Goal: Transaction & Acquisition: Purchase product/service

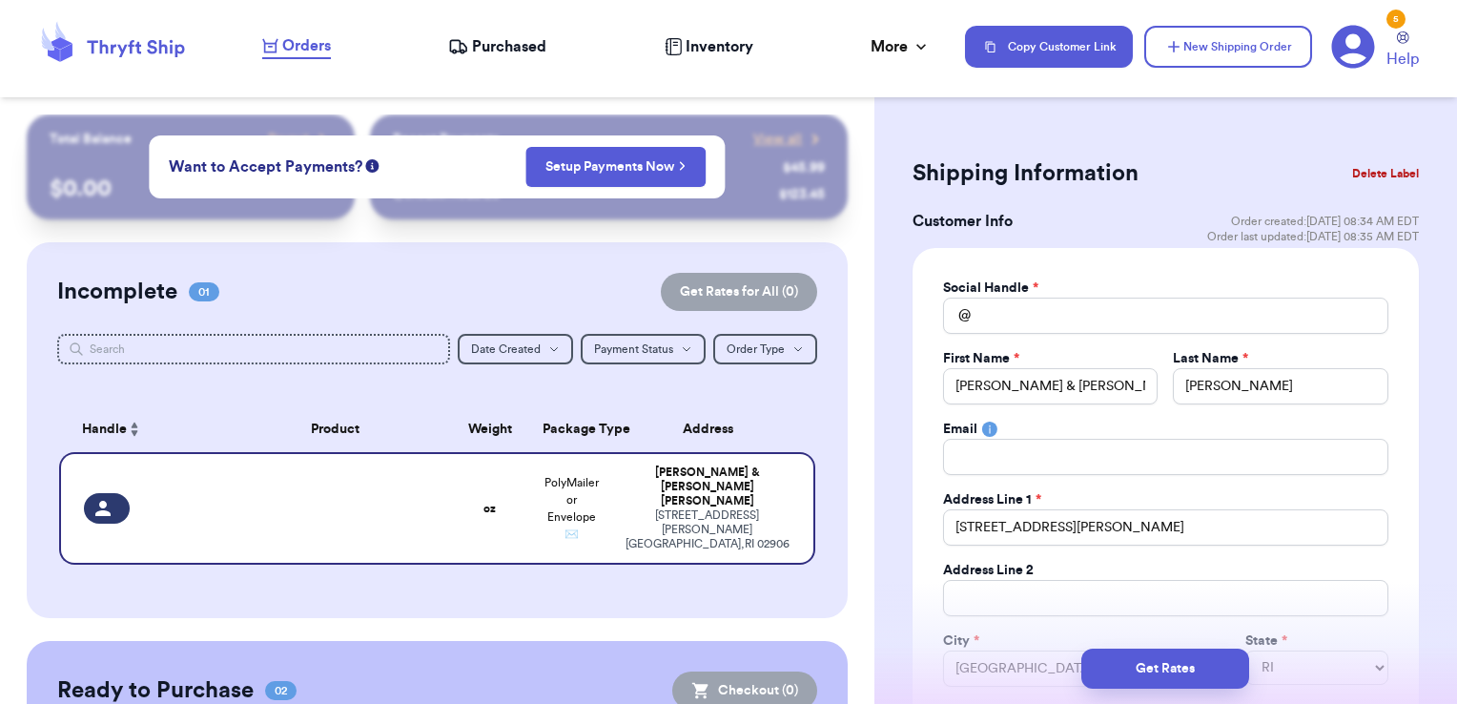
select select "RI"
click at [350, 513] on td at bounding box center [335, 508] width 228 height 113
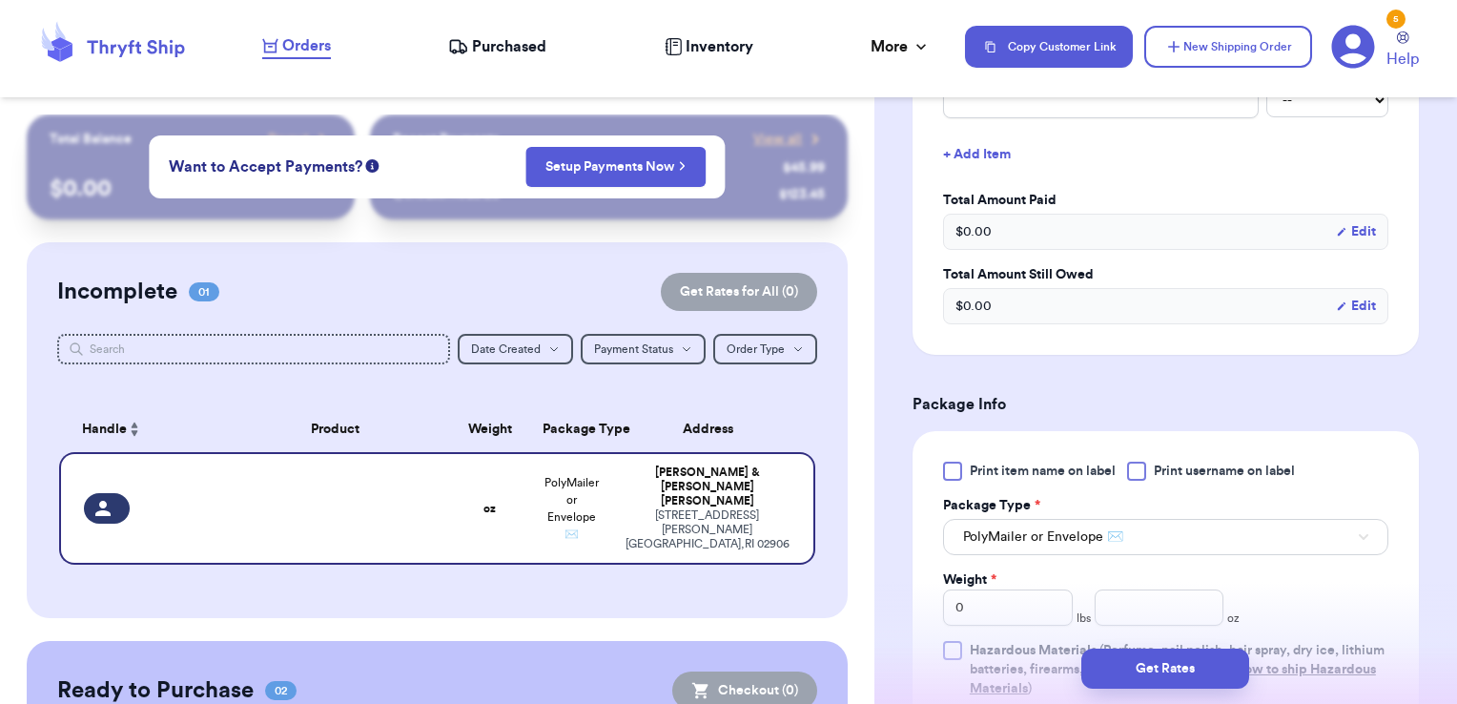
scroll to position [1049, 0]
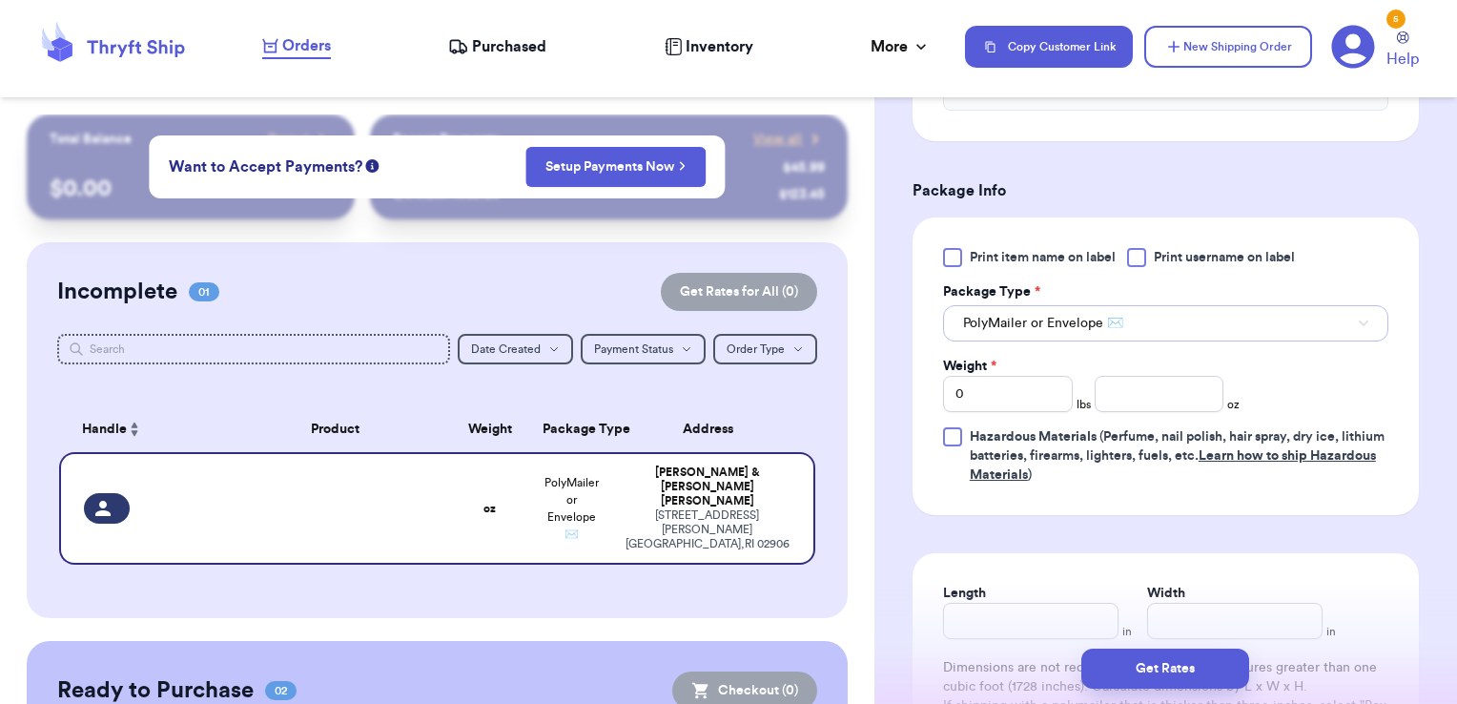
click at [1026, 322] on span "PolyMailer or Envelope ✉️" at bounding box center [1043, 323] width 160 height 19
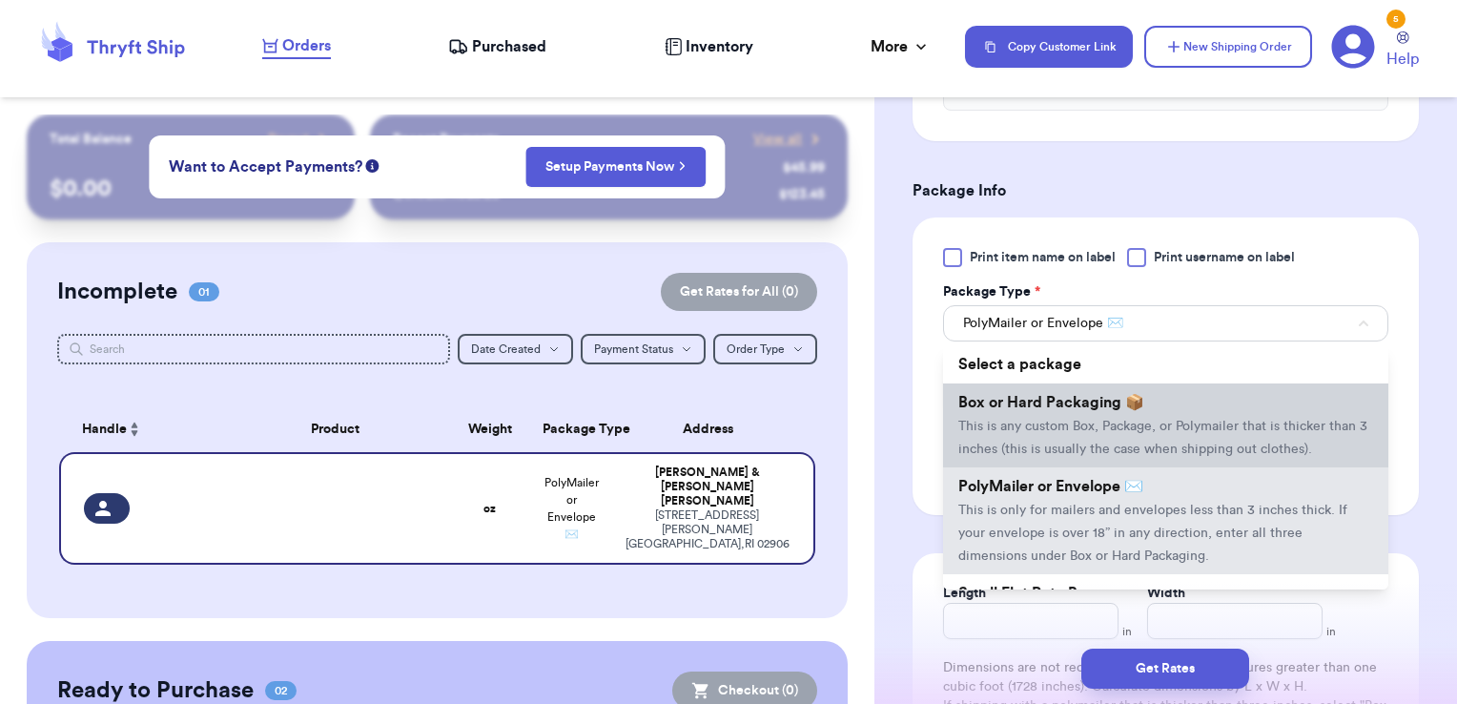
click at [1019, 420] on span "This is any custom Box, Package, or Polymailer that is thicker than 3 inches (t…" at bounding box center [1162, 438] width 409 height 36
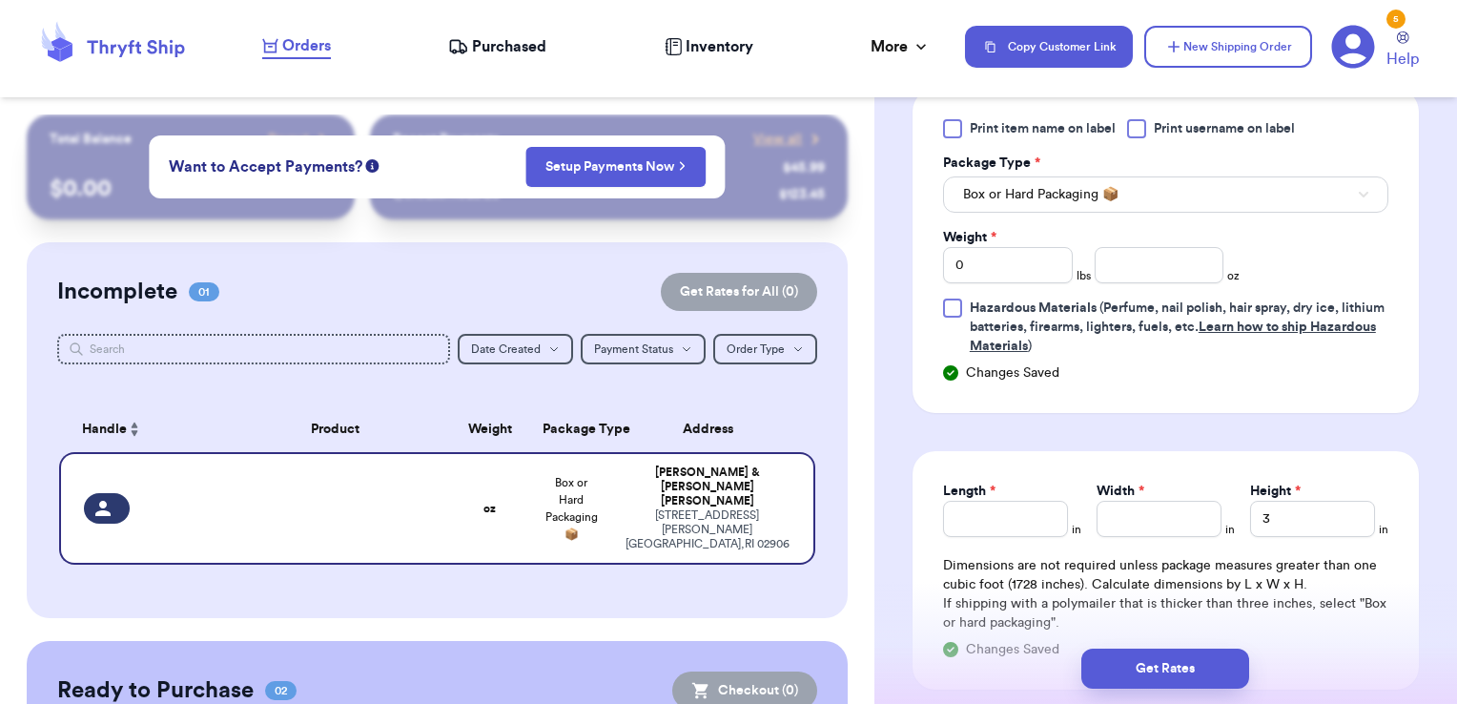
scroll to position [1144, 0]
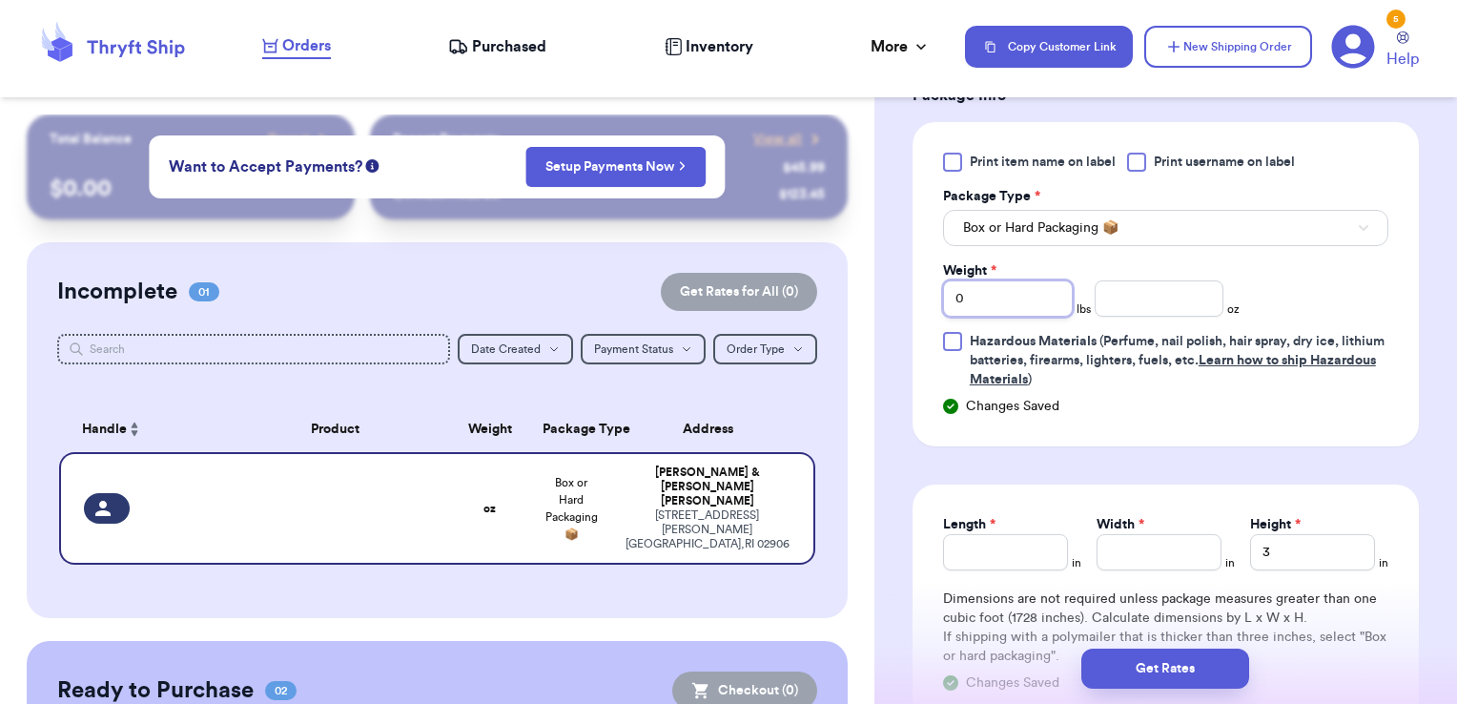
drag, startPoint x: 1005, startPoint y: 303, endPoint x: 898, endPoint y: 303, distance: 106.8
type input "3"
click at [1141, 290] on input "number" at bounding box center [1160, 298] width 130 height 36
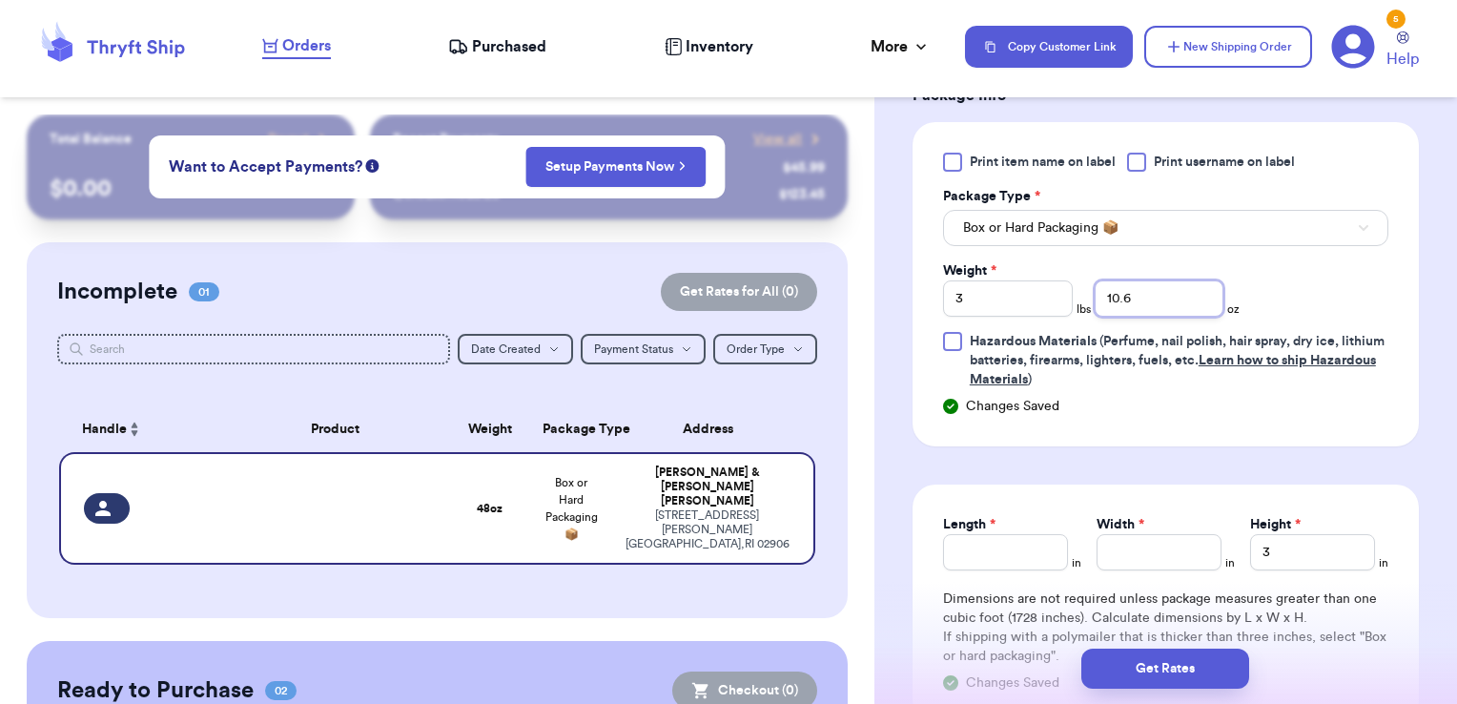
type input "10.6"
drag, startPoint x: 1002, startPoint y: 531, endPoint x: 989, endPoint y: 547, distance: 21.0
click at [1000, 534] on input "Length *" at bounding box center [1005, 552] width 125 height 36
type input "16"
type input "10"
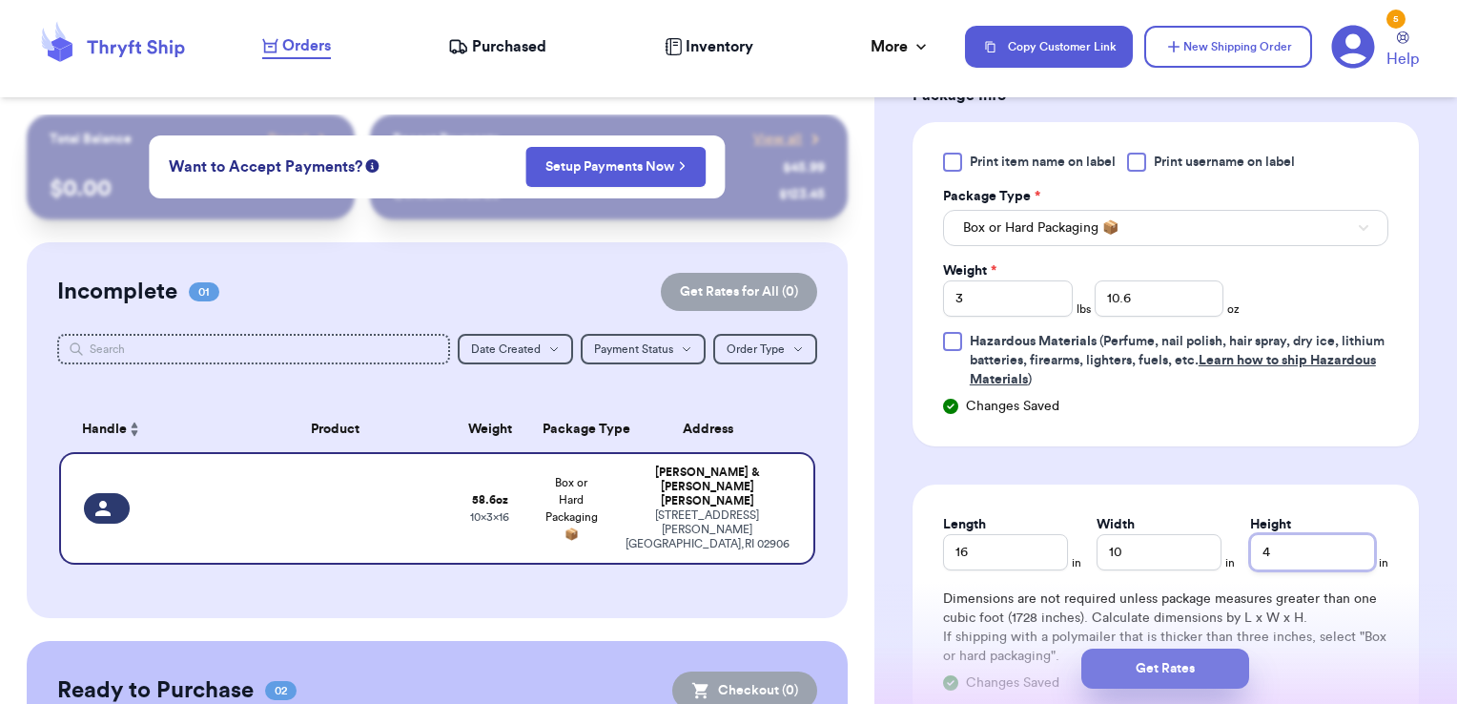
type input "4"
click at [1129, 662] on button "Get Rates" at bounding box center [1165, 669] width 168 height 40
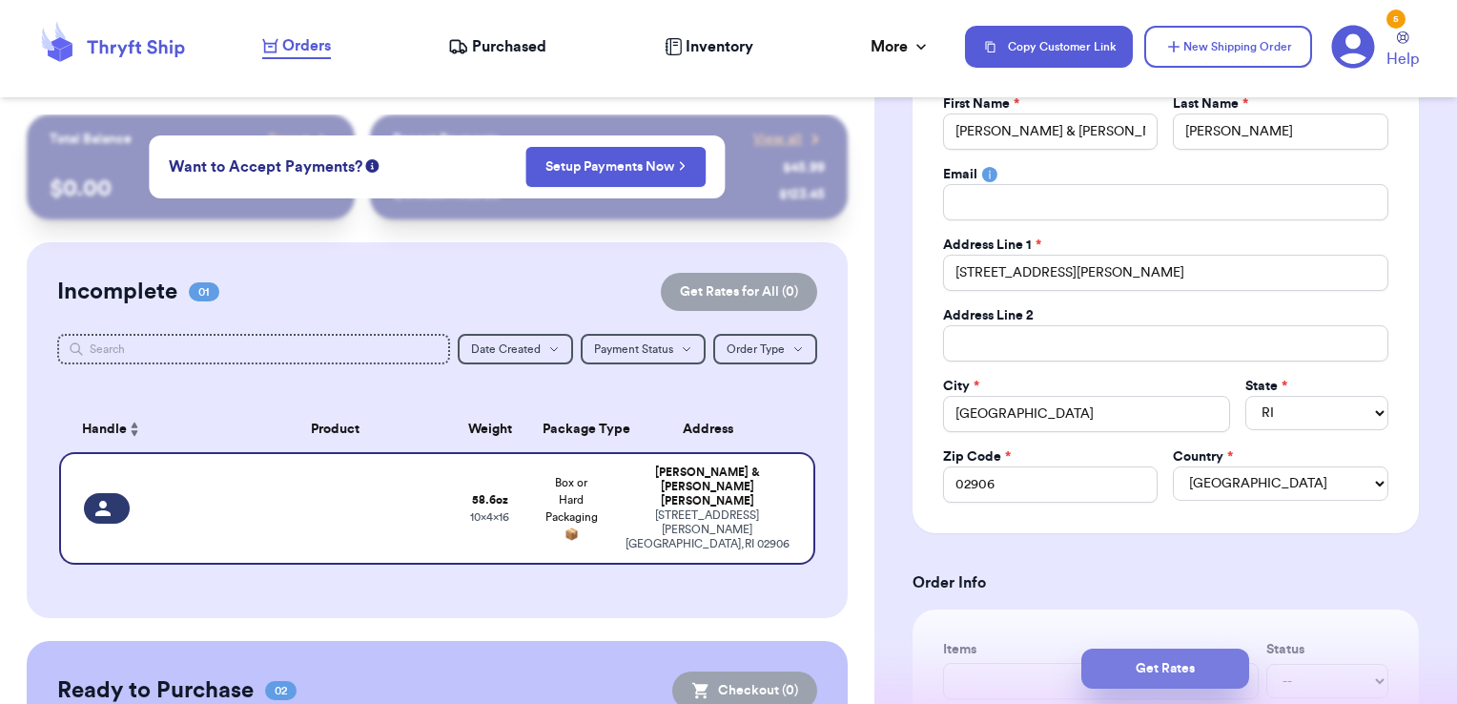
scroll to position [0, 0]
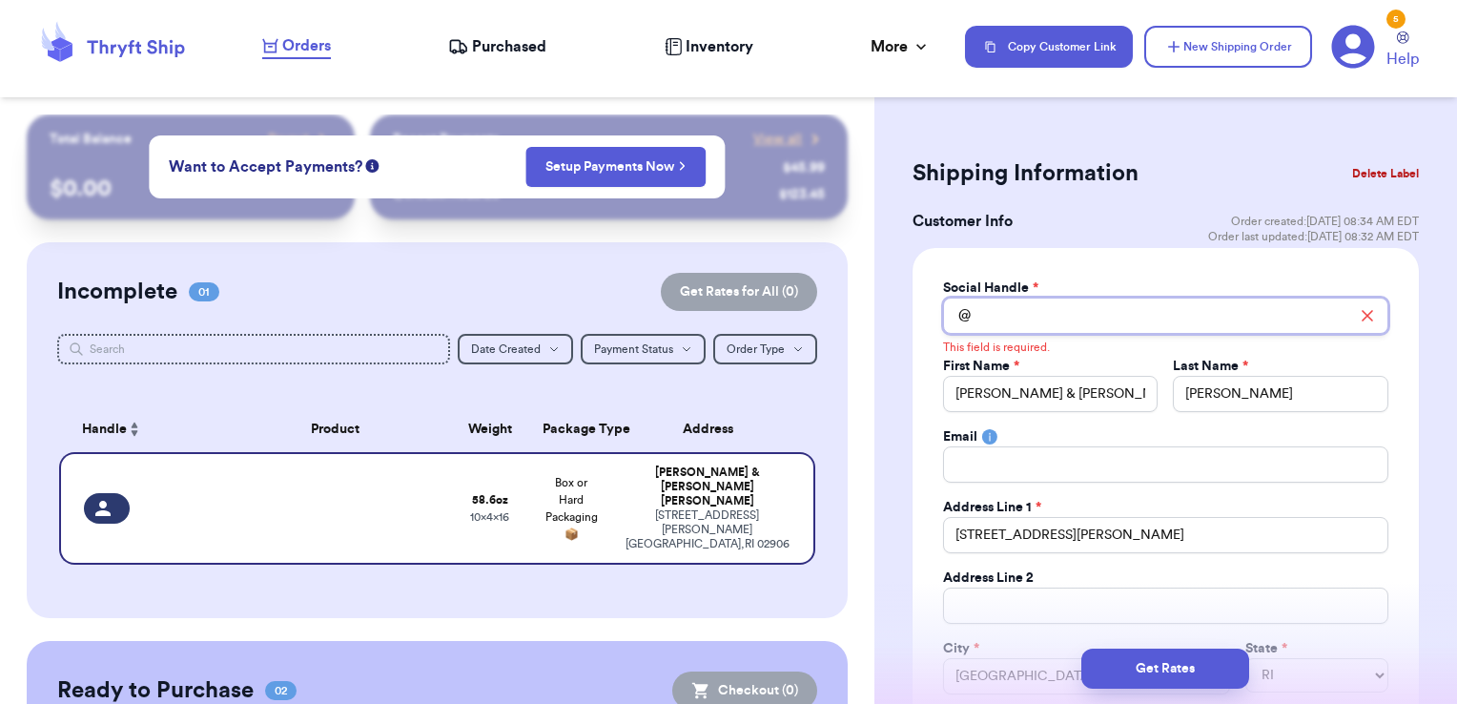
click at [1045, 322] on input "Total Amount Paid" at bounding box center [1165, 316] width 445 height 36
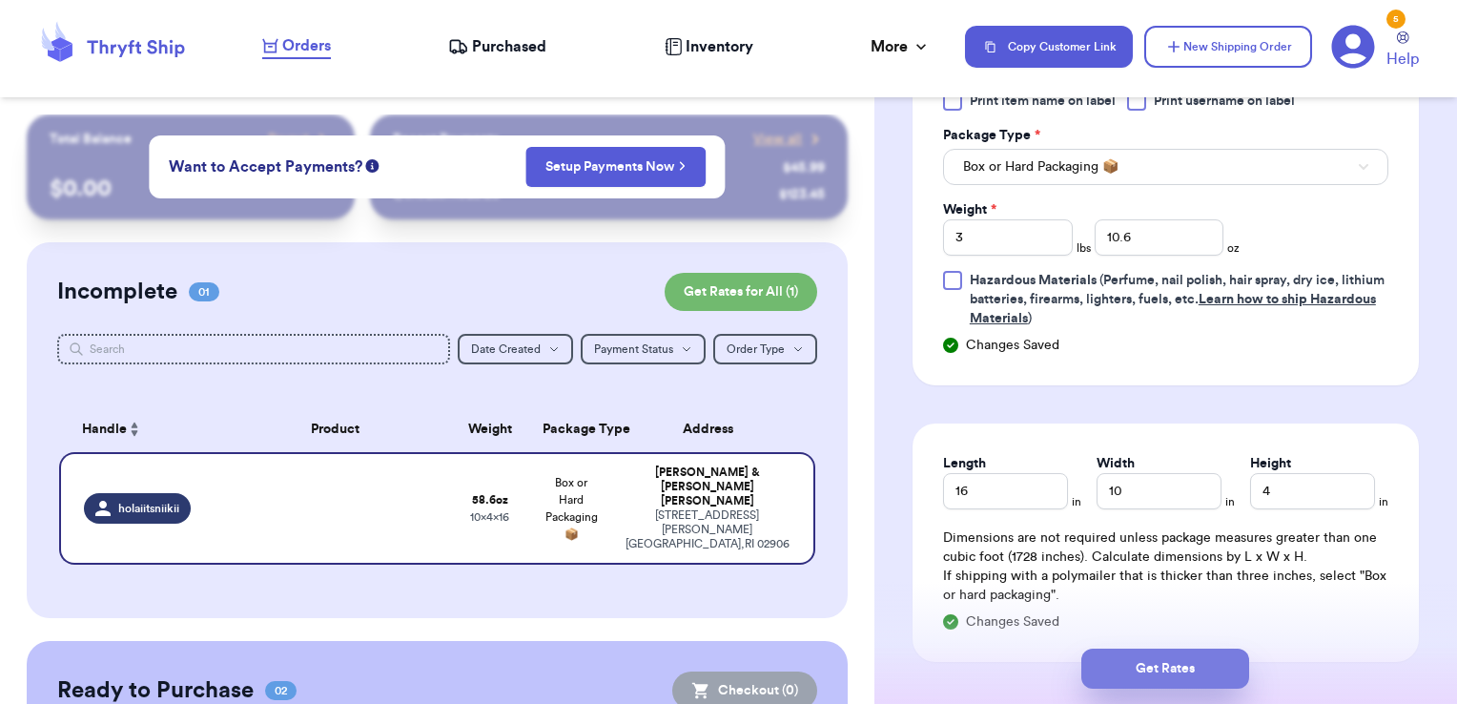
type input "holaiitsniikii"
click at [1163, 661] on button "Get Rates" at bounding box center [1165, 669] width 168 height 40
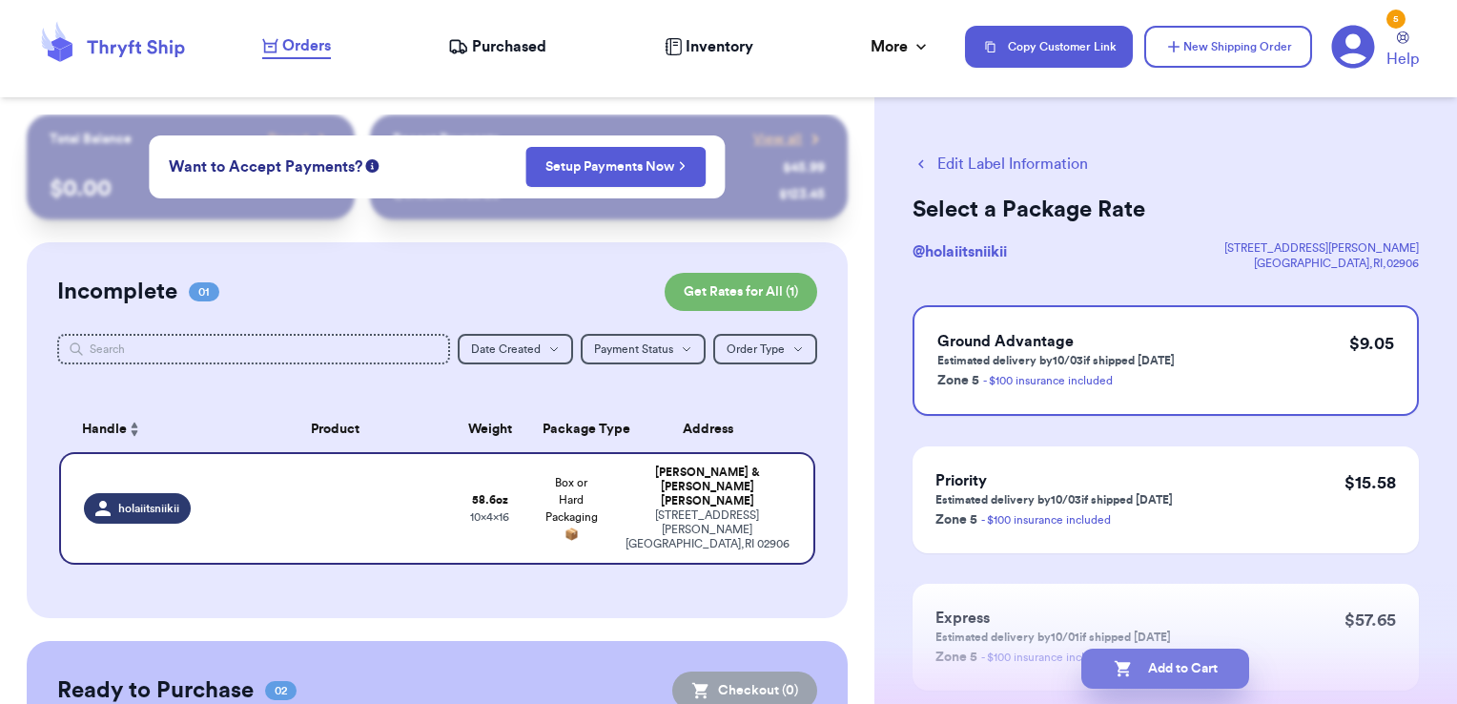
click at [1145, 651] on button "Add to Cart" at bounding box center [1165, 669] width 168 height 40
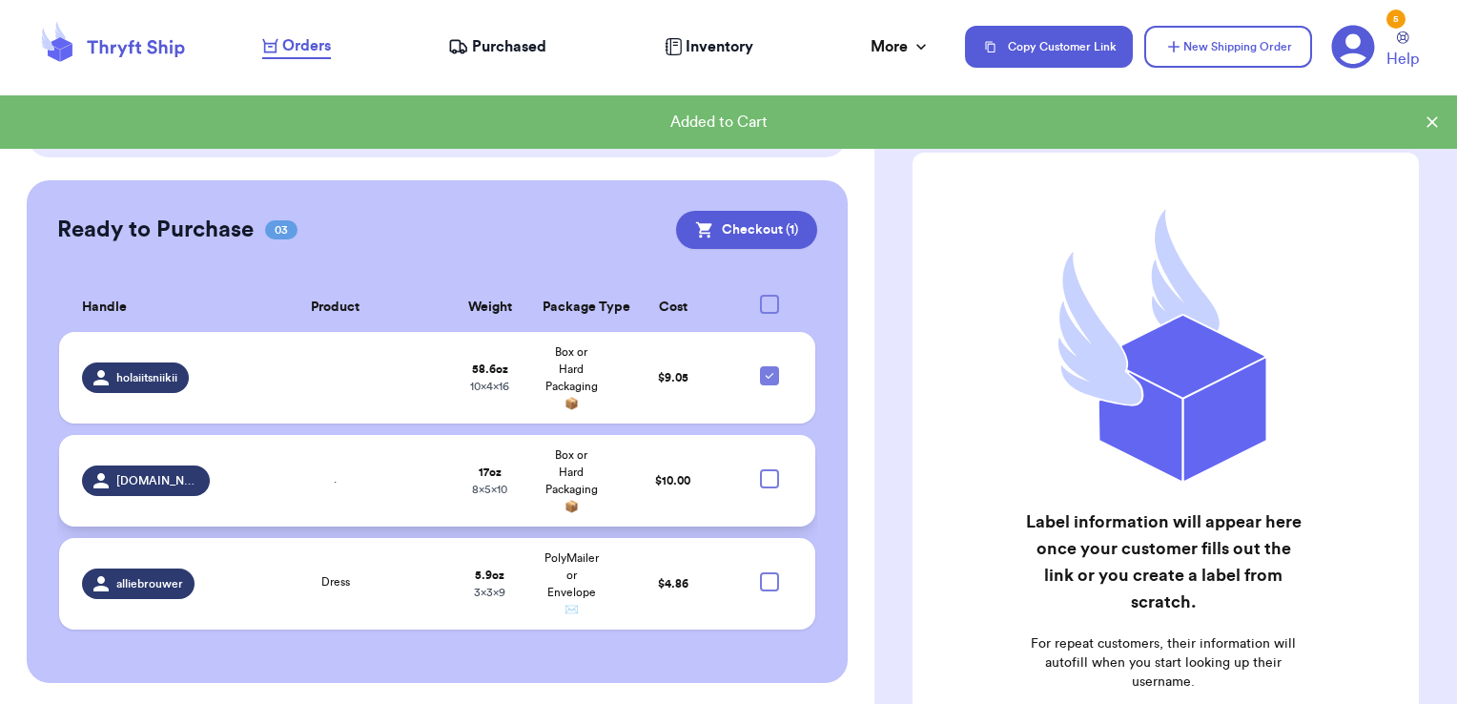
scroll to position [402, 0]
click at [760, 581] on div at bounding box center [769, 580] width 19 height 19
click at [769, 571] on input "checkbox" at bounding box center [769, 570] width 1 height 1
checkbox input "true"
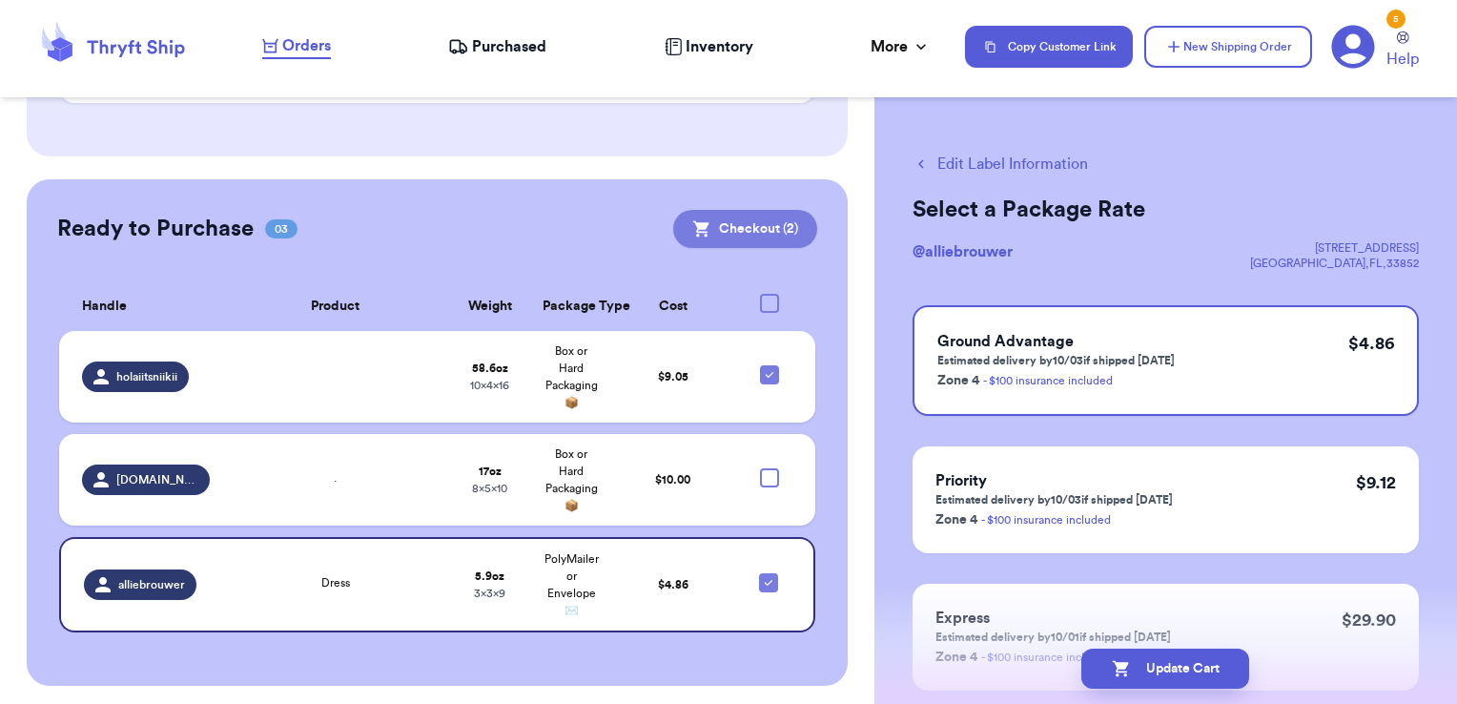
click at [748, 226] on button "Checkout ( 2 )" at bounding box center [745, 229] width 144 height 38
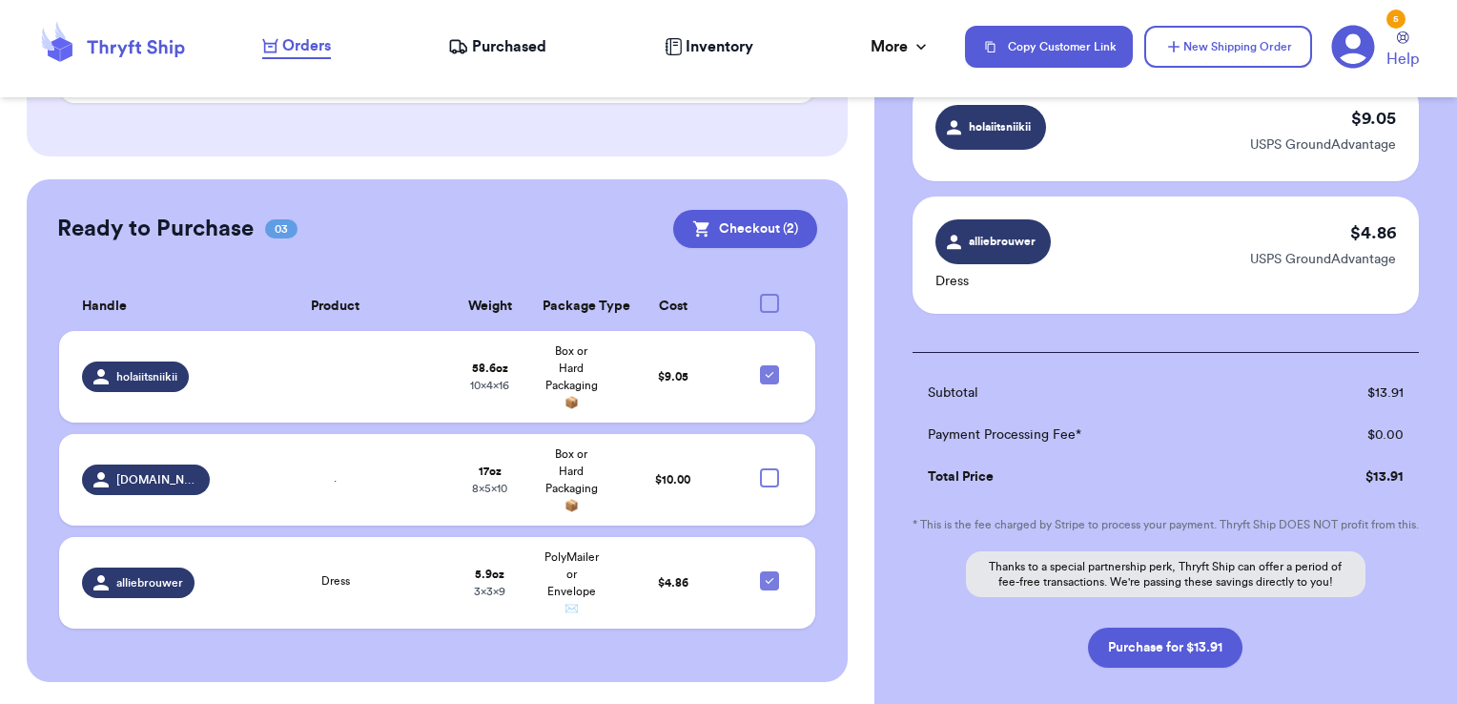
scroll to position [267, 0]
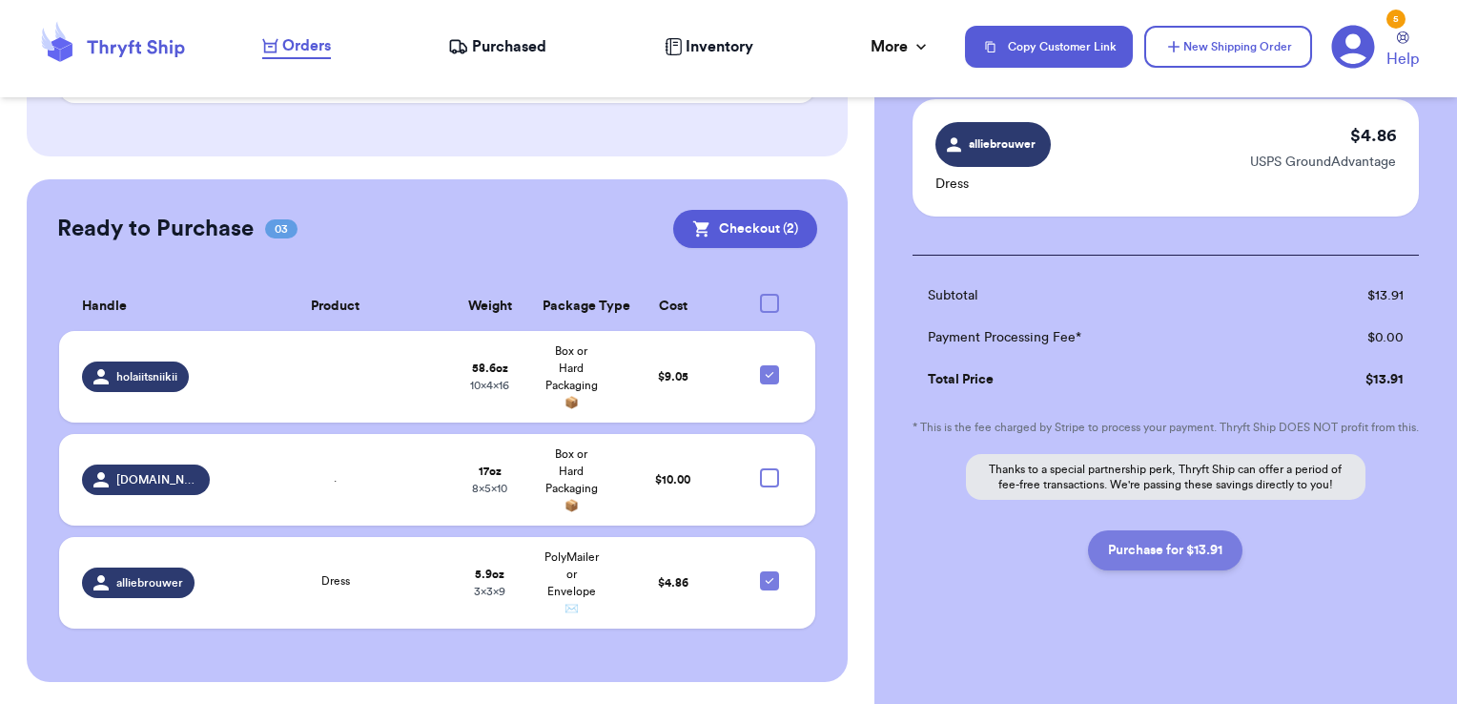
click at [1198, 551] on button "Purchase for $13.91" at bounding box center [1165, 550] width 154 height 40
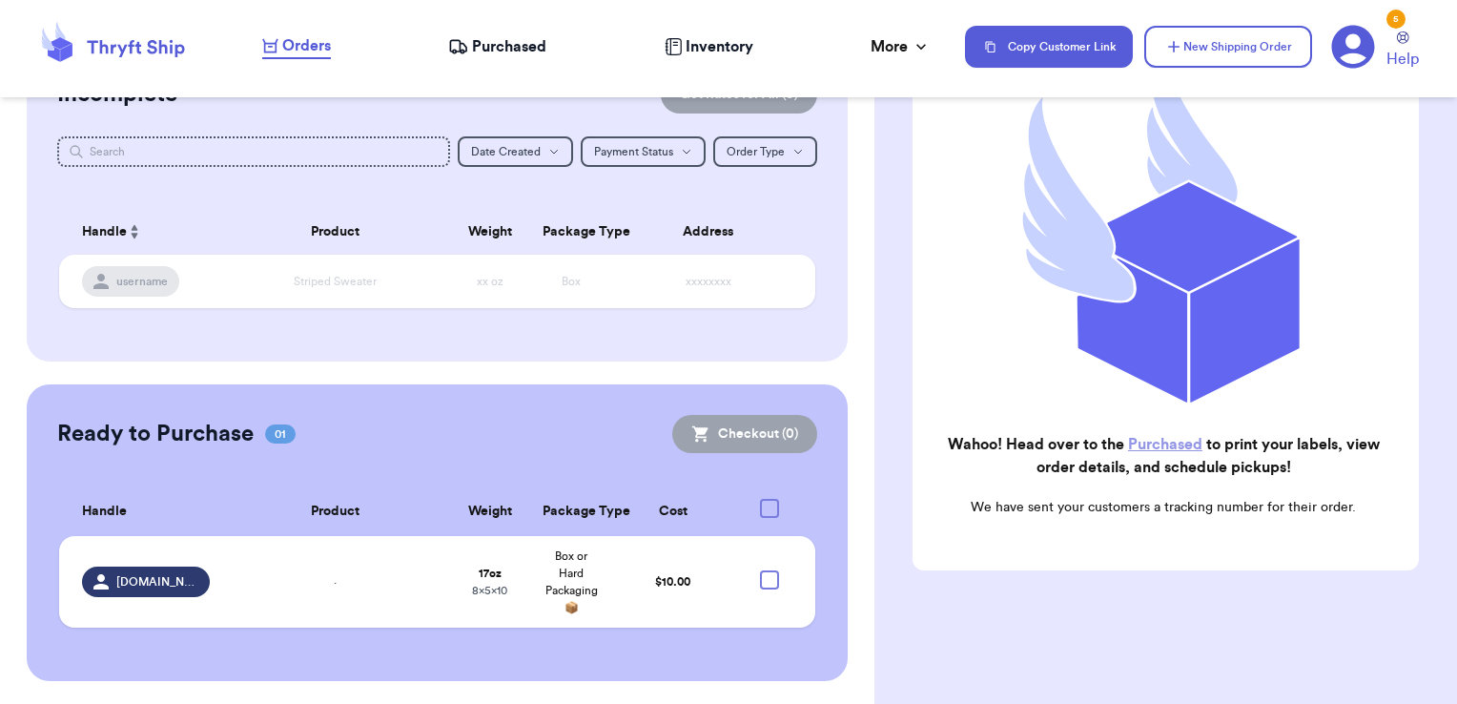
scroll to position [241, 0]
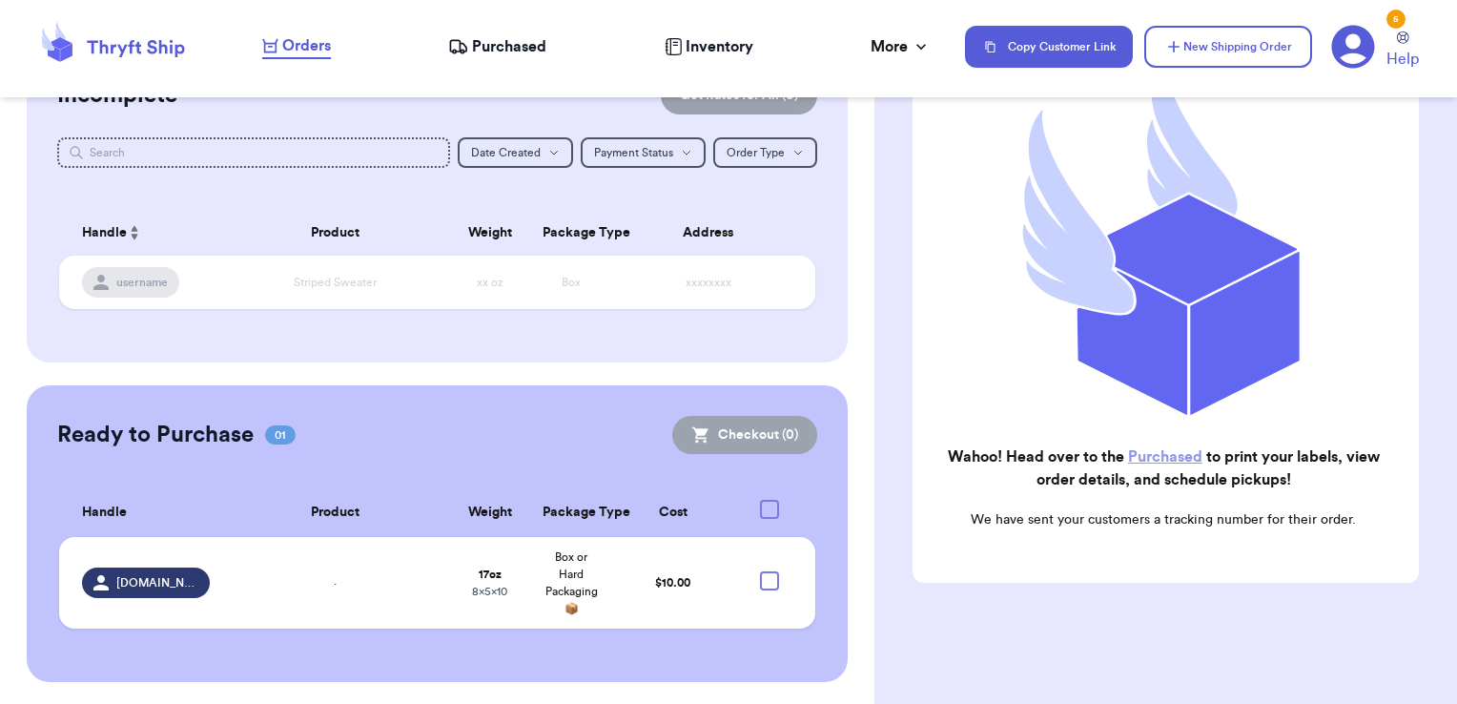
click at [1135, 449] on link "Purchased" at bounding box center [1165, 456] width 74 height 15
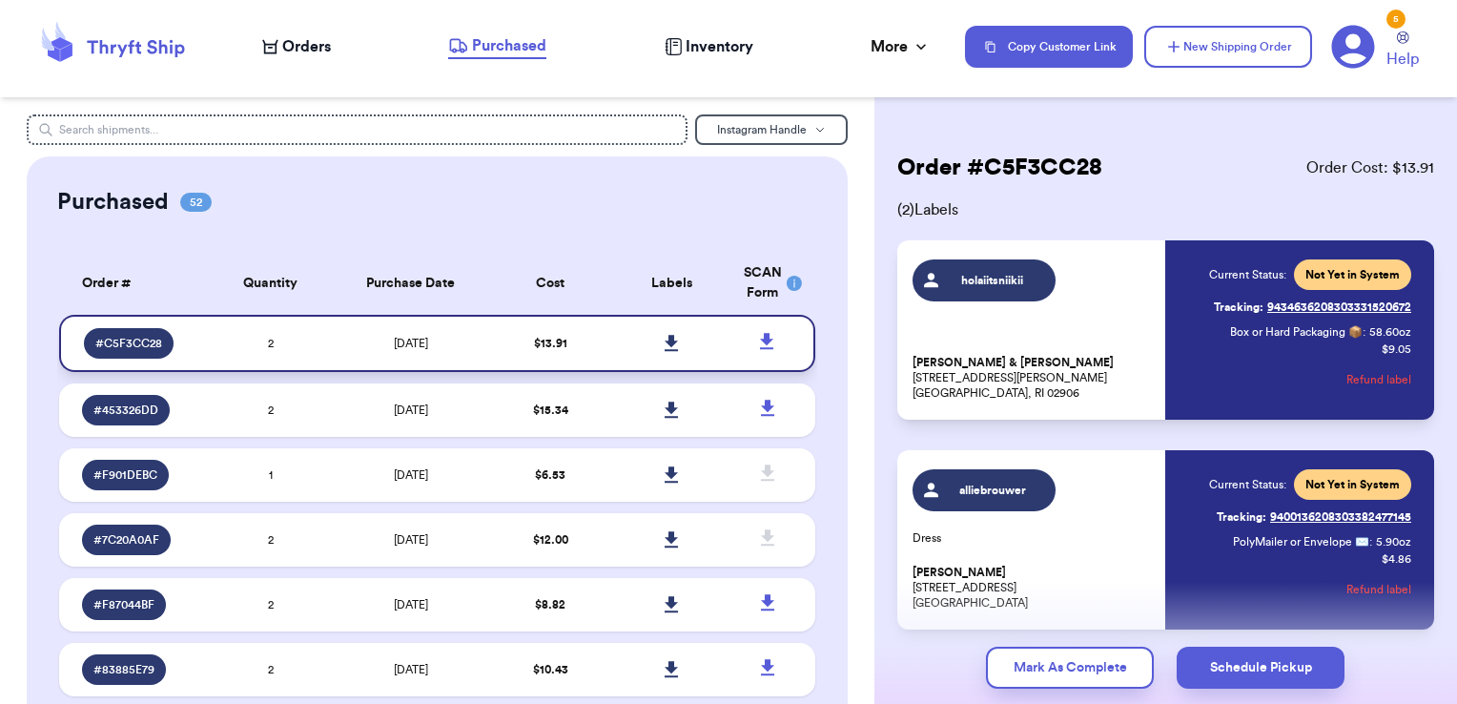
click at [650, 344] on link at bounding box center [671, 343] width 42 height 42
click at [665, 341] on icon at bounding box center [671, 343] width 13 height 16
click at [313, 46] on span "Orders" at bounding box center [306, 46] width 49 height 23
